Goal: Entertainment & Leisure: Consume media (video, audio)

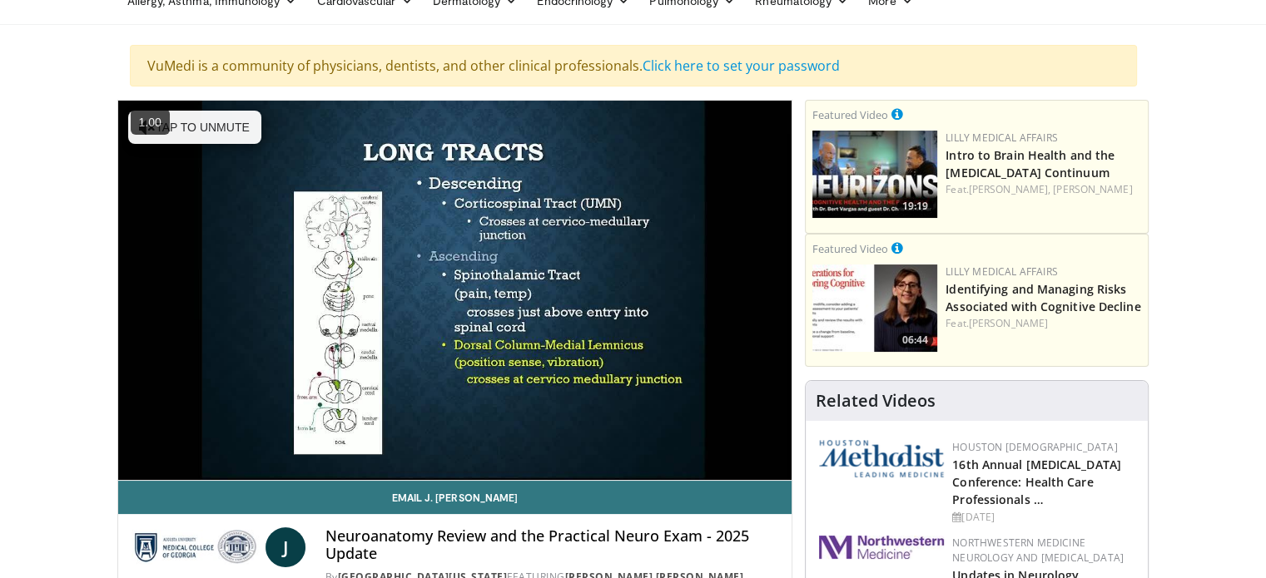
scroll to position [83, 0]
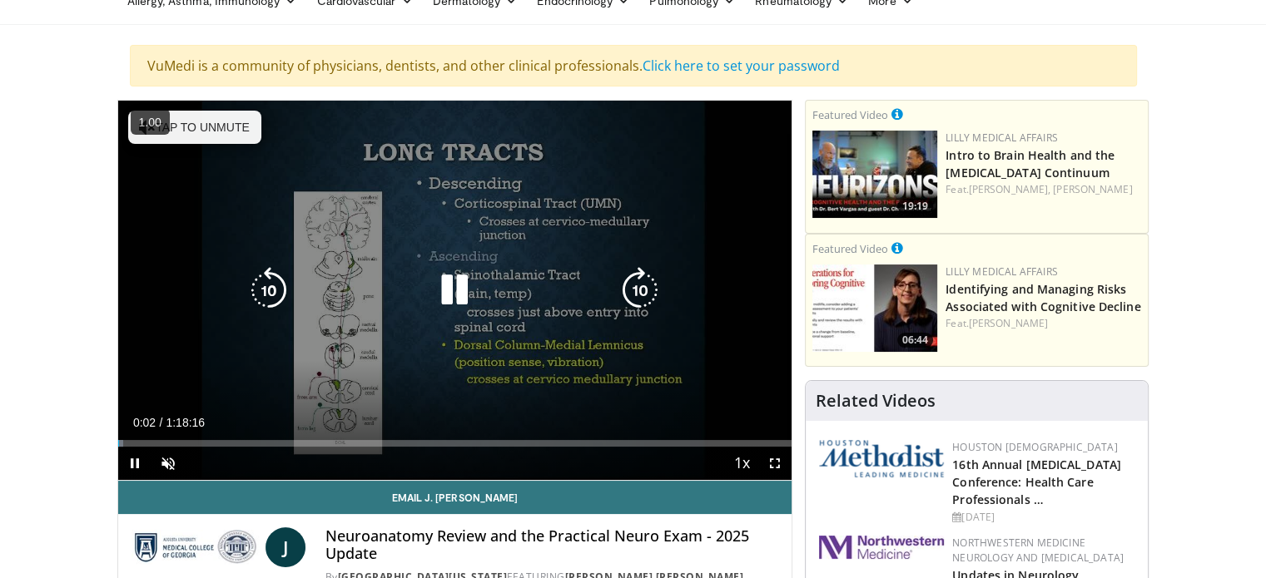
click at [215, 124] on button "Tap to unmute" at bounding box center [194, 127] width 133 height 33
click at [632, 282] on icon "Video Player" at bounding box center [640, 290] width 47 height 47
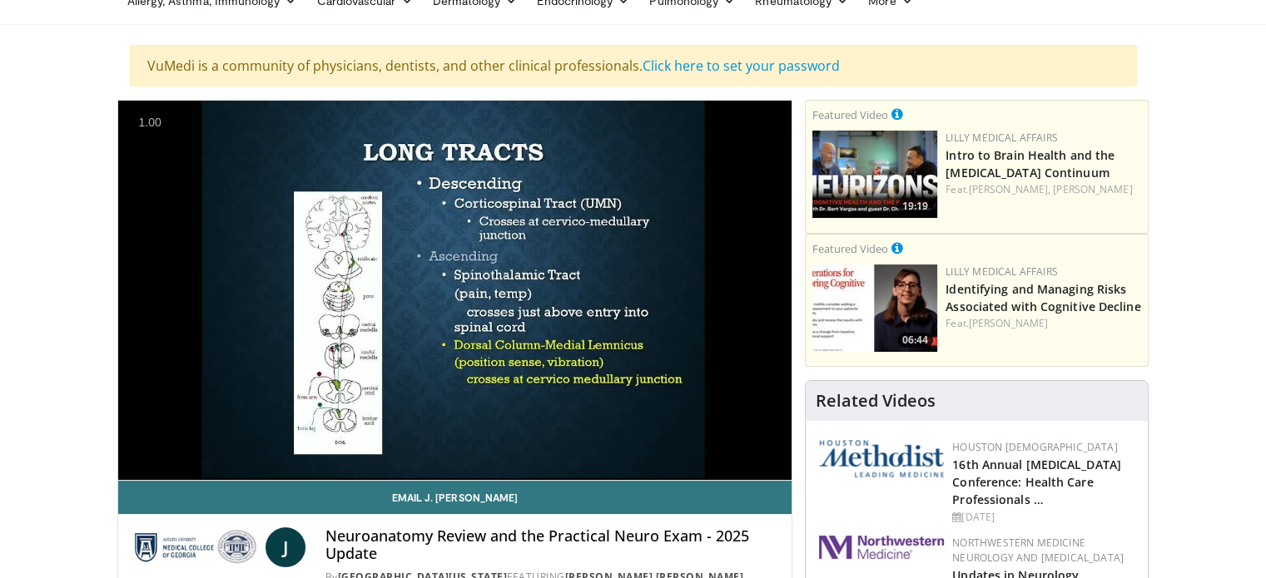
scroll to position [166, 0]
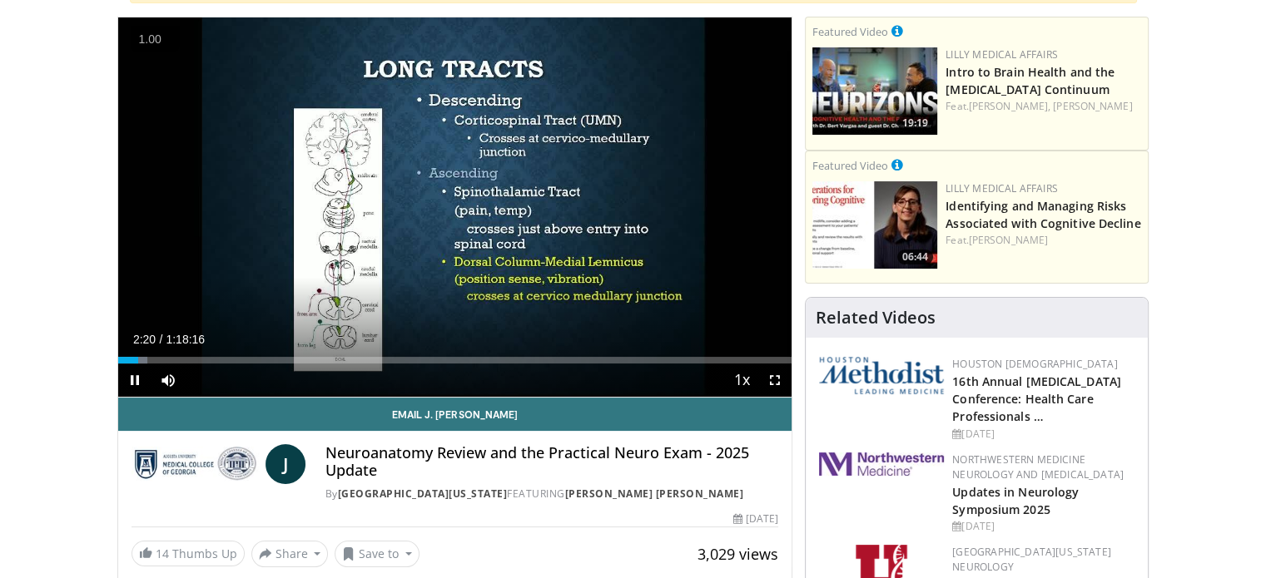
click at [0, 0] on button "+" at bounding box center [0, 0] width 0 height 0
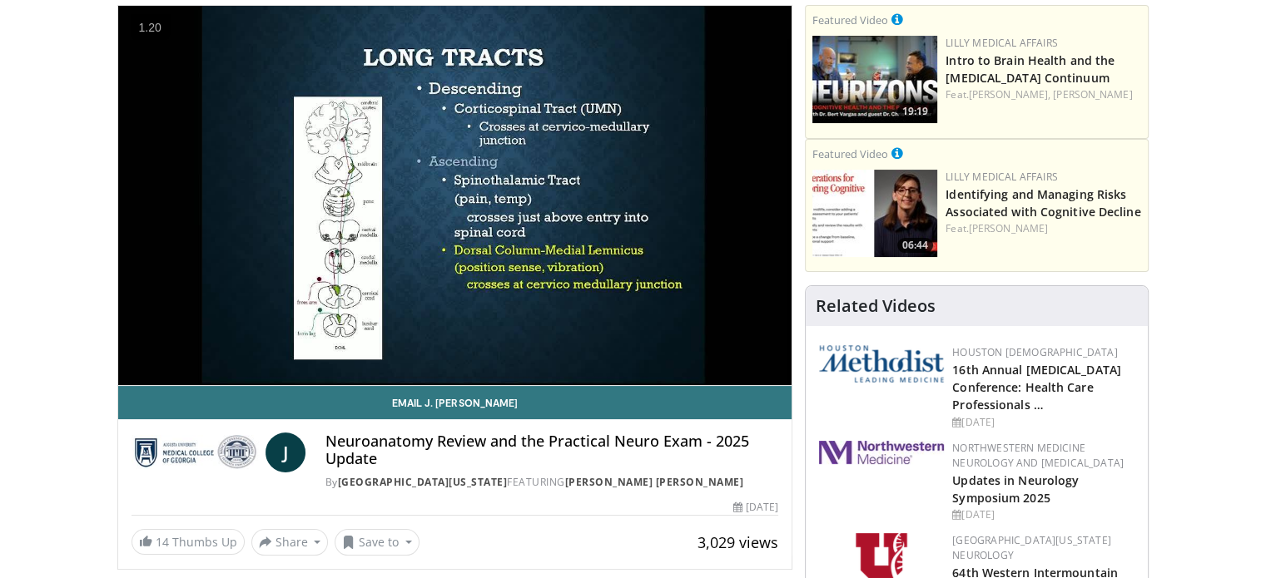
scroll to position [83, 0]
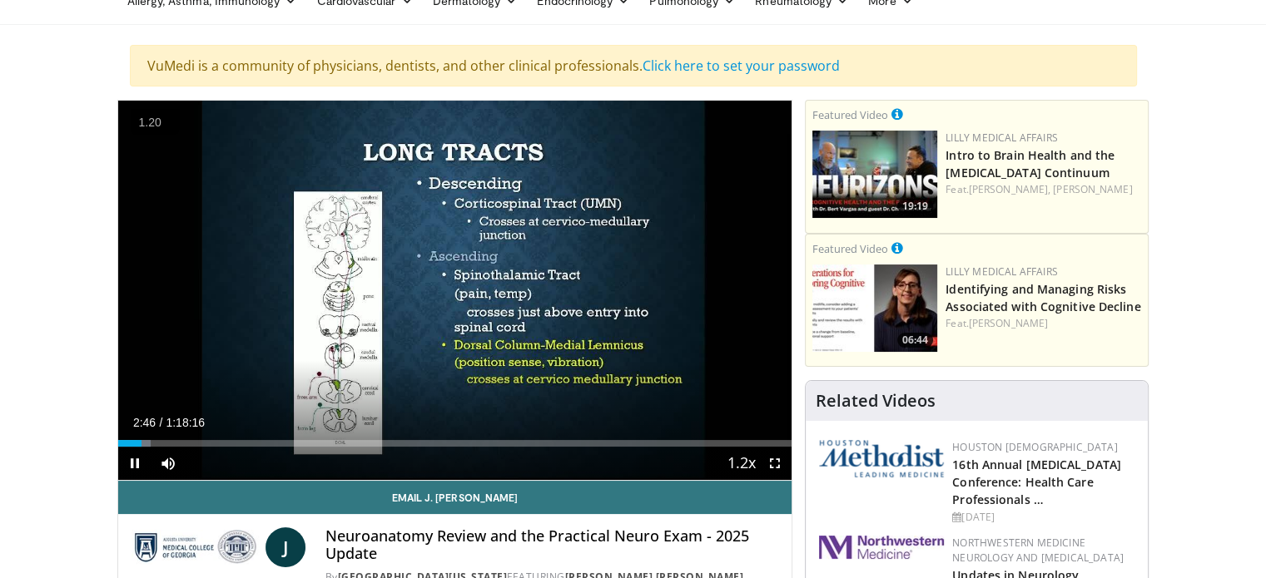
click at [0, 0] on button "+" at bounding box center [0, 0] width 0 height 0
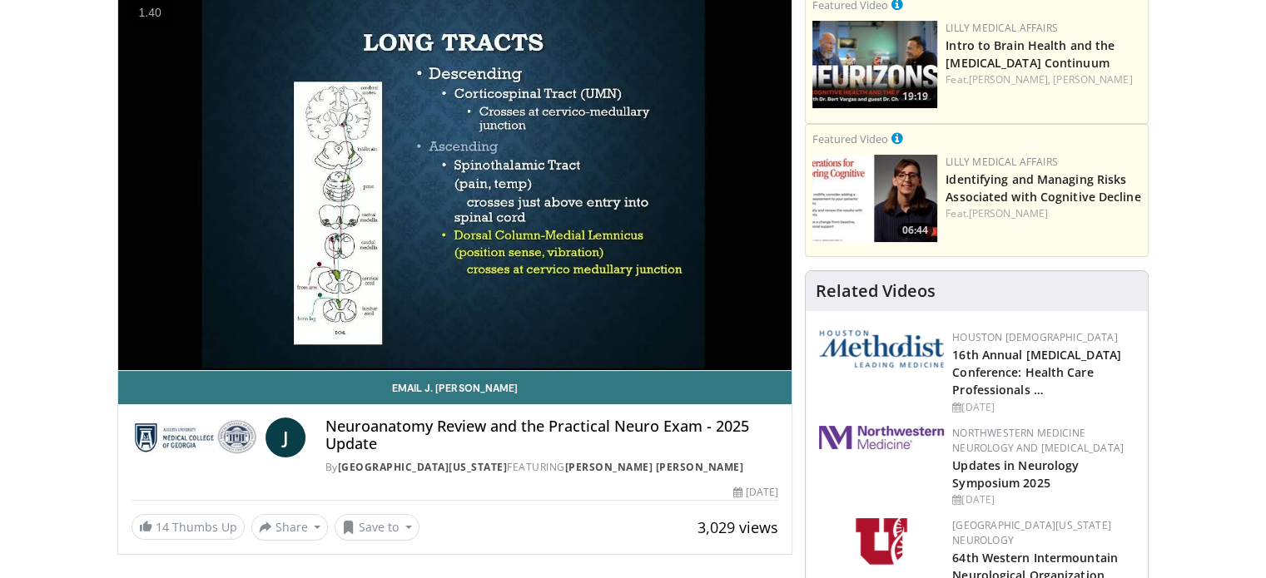
scroll to position [166, 0]
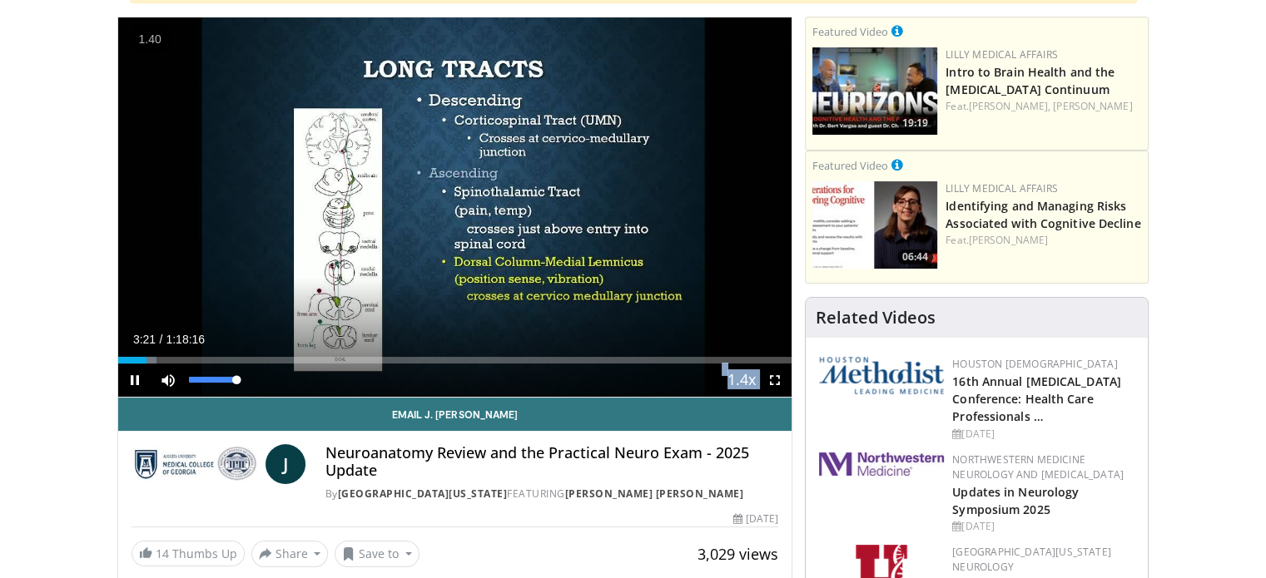
drag, startPoint x: 233, startPoint y: 377, endPoint x: 273, endPoint y: 383, distance: 40.4
click at [273, 383] on video-js "**********" at bounding box center [455, 207] width 674 height 380
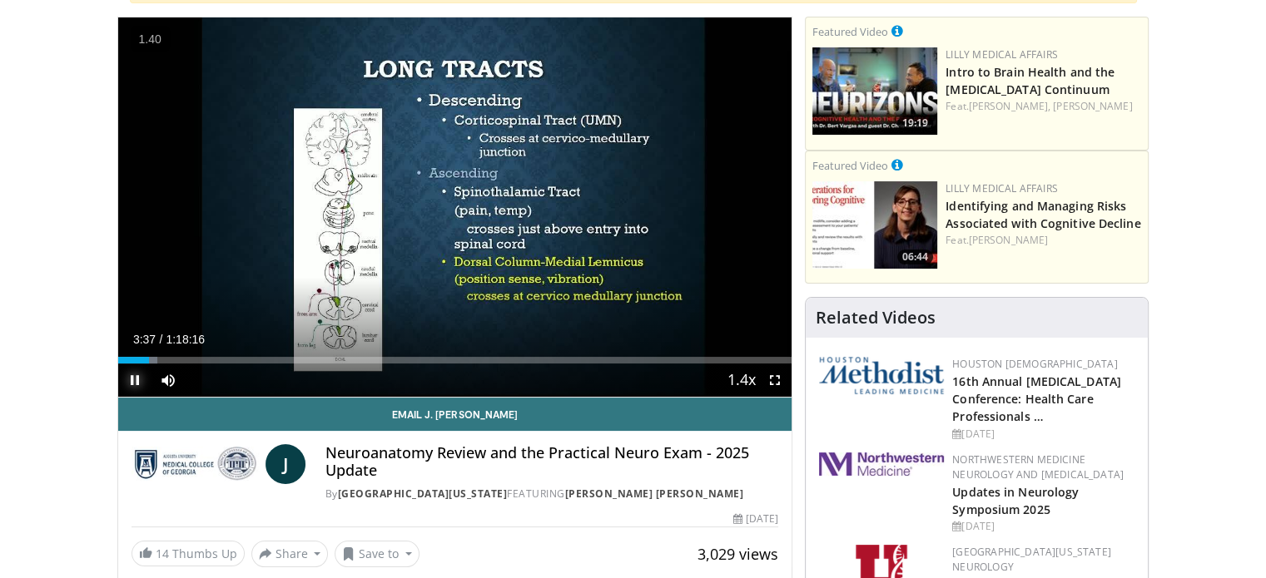
click at [132, 382] on span "Video Player" at bounding box center [134, 380] width 33 height 33
